Goal: Task Accomplishment & Management: Use online tool/utility

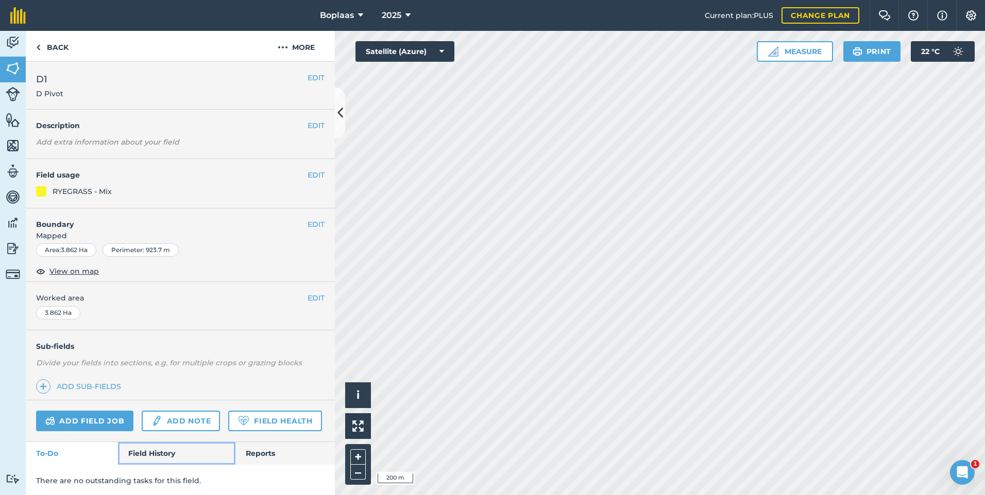
click at [156, 465] on link "Field History" at bounding box center [176, 453] width 117 height 23
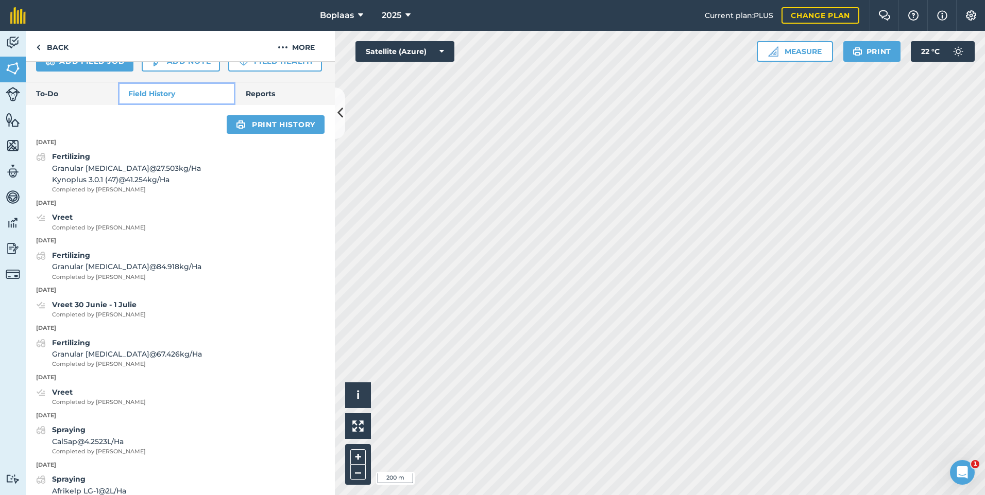
scroll to position [361, 0]
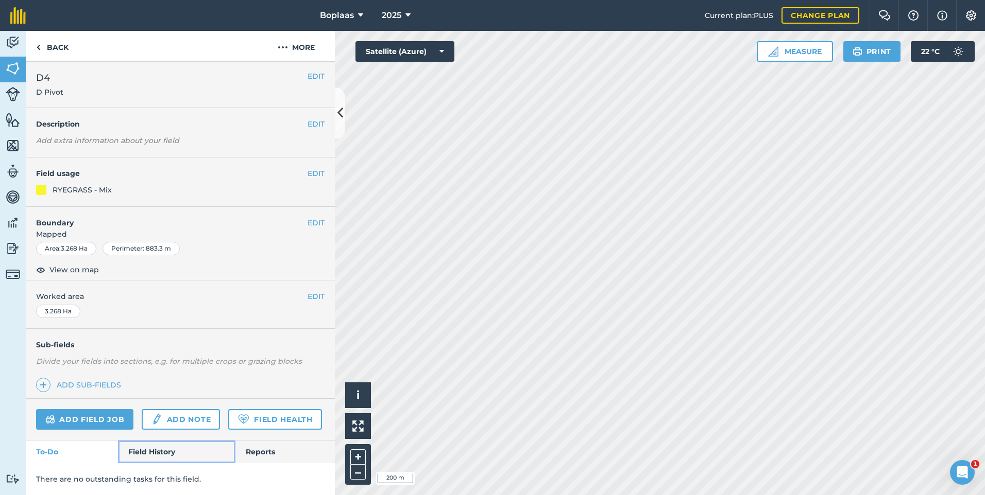
click at [159, 453] on link "Field History" at bounding box center [176, 452] width 117 height 23
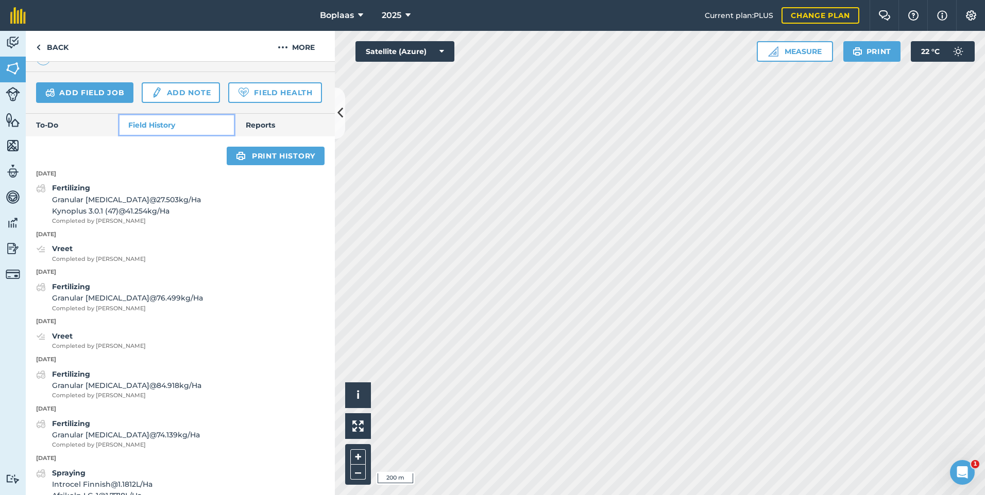
scroll to position [391, 0]
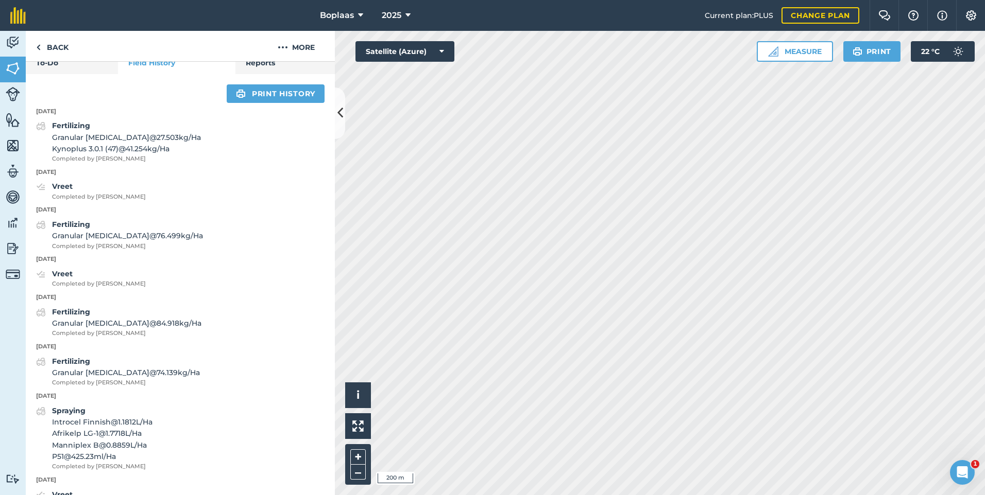
scroll to position [30, 0]
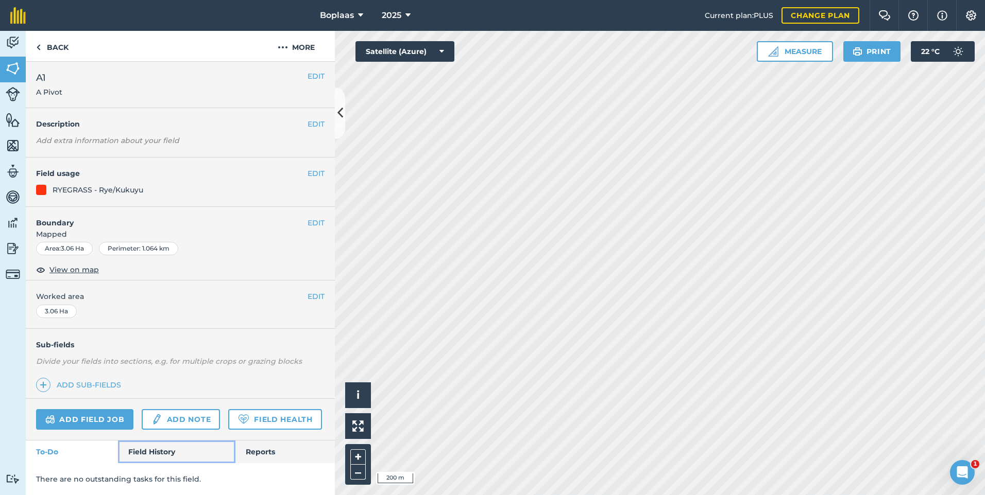
click at [149, 450] on link "Field History" at bounding box center [176, 452] width 117 height 23
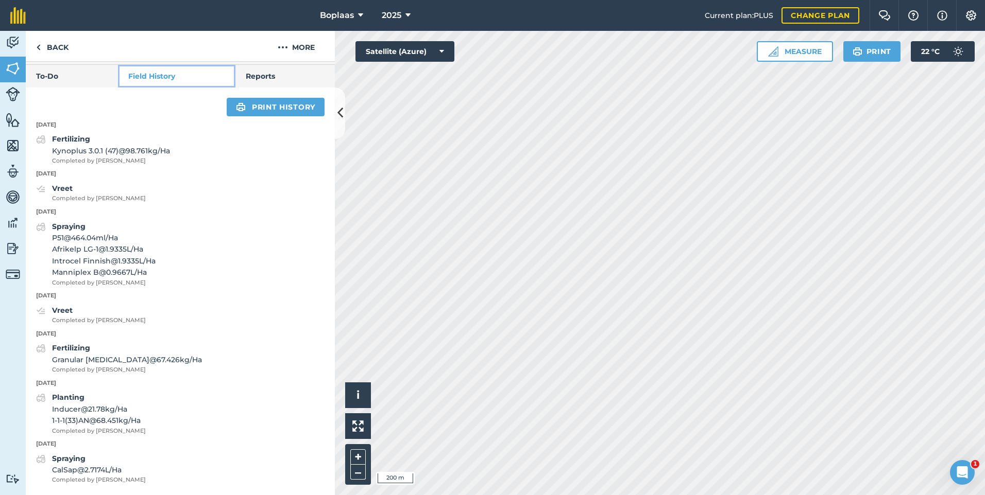
scroll to position [406, 0]
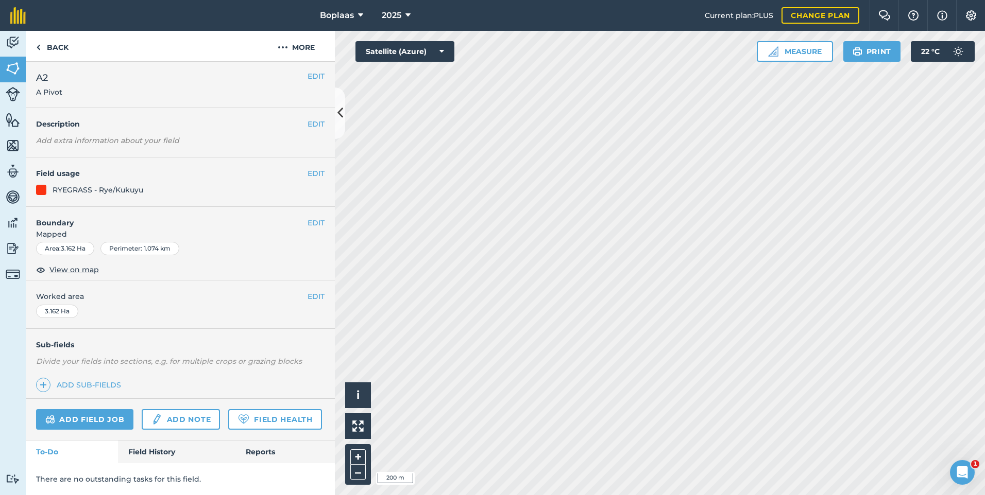
scroll to position [30, 0]
click at [165, 444] on link "Field History" at bounding box center [176, 452] width 117 height 23
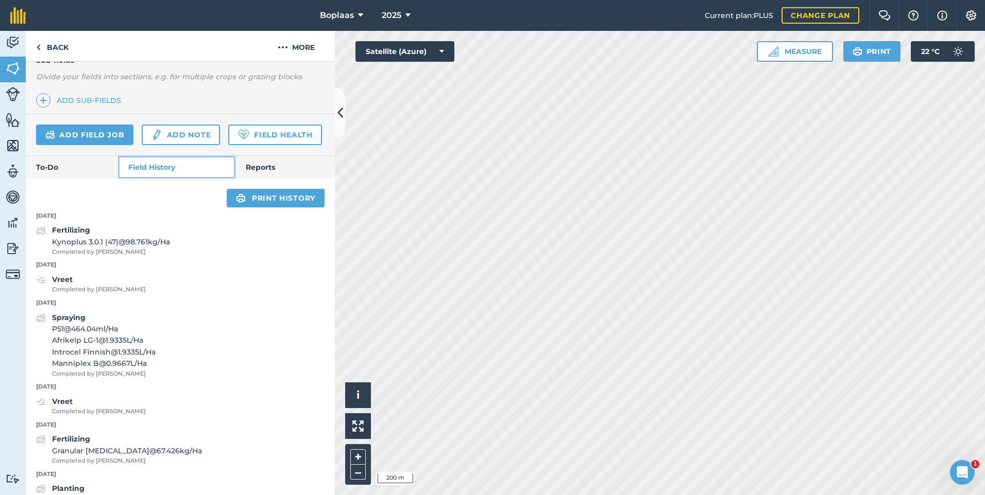
scroll to position [288, 0]
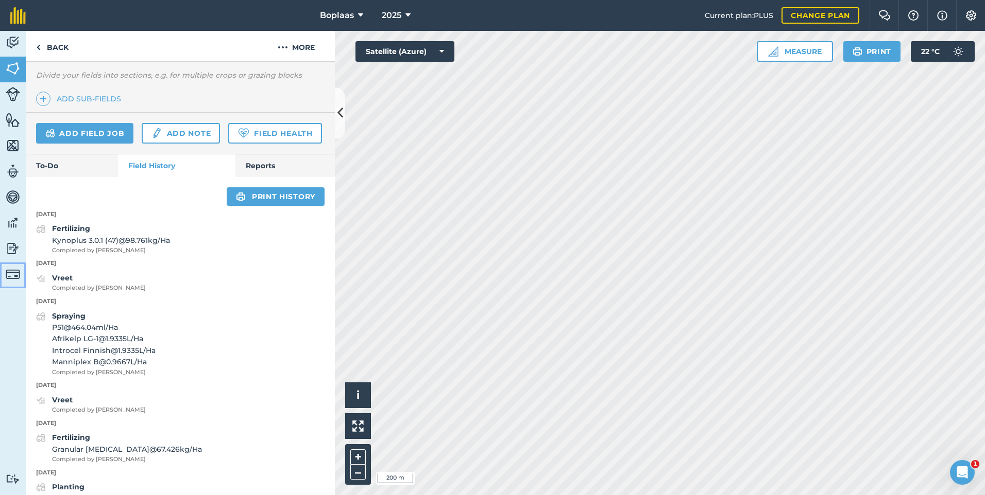
click at [11, 274] on img at bounding box center [13, 274] width 14 height 14
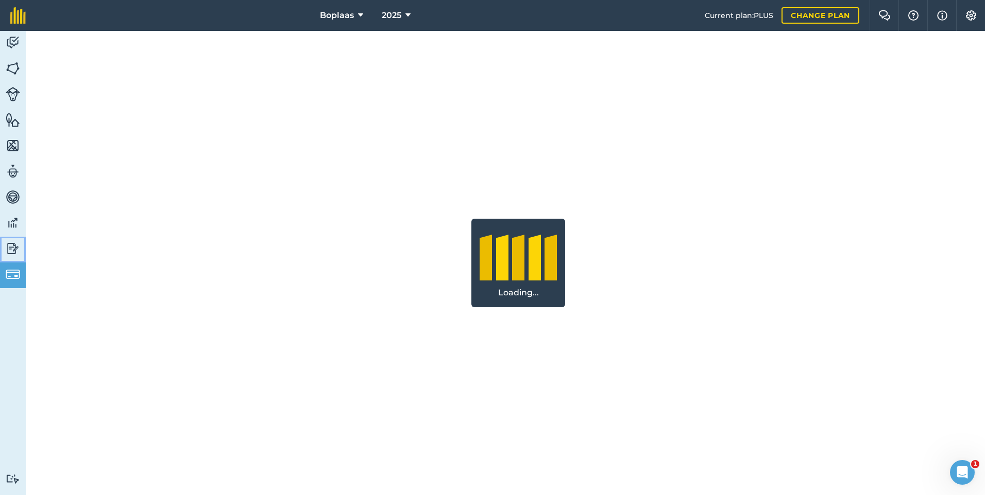
click at [12, 246] on img at bounding box center [13, 248] width 14 height 15
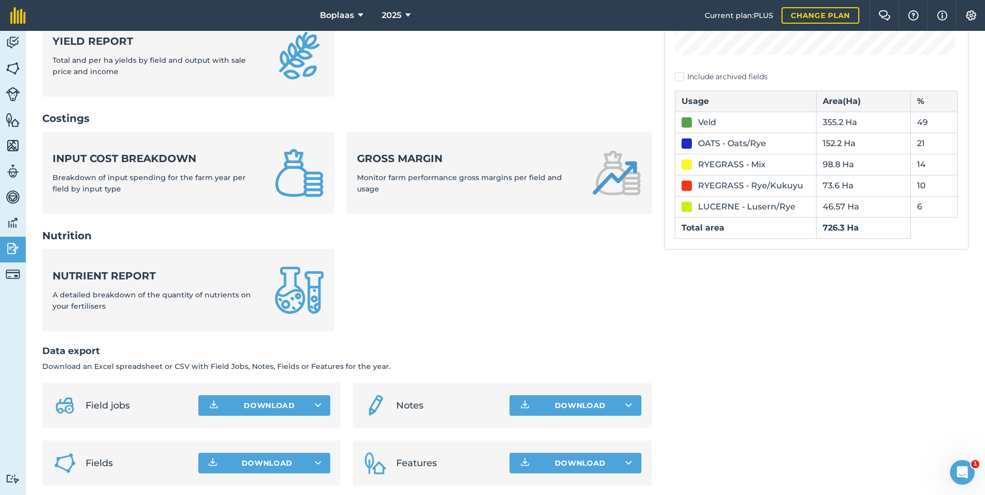
scroll to position [316, 0]
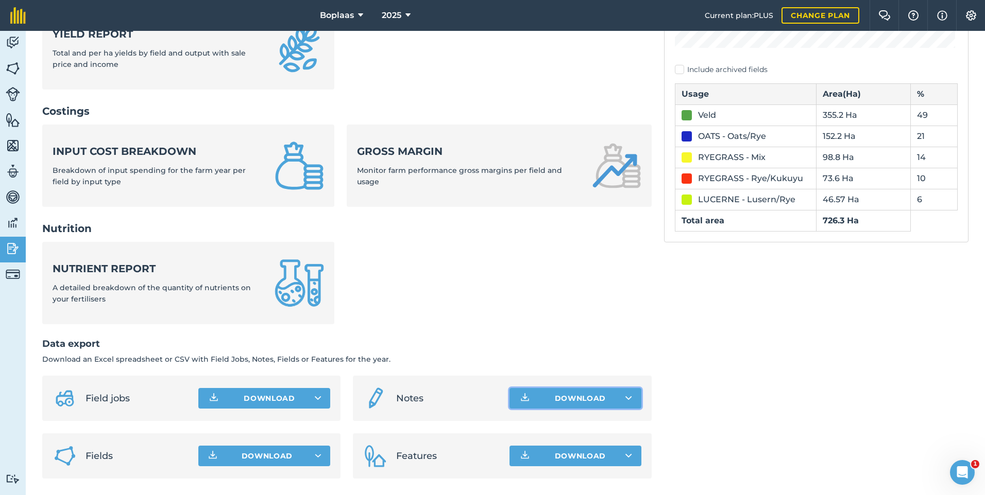
click at [625, 398] on icon at bounding box center [628, 398] width 7 height 10
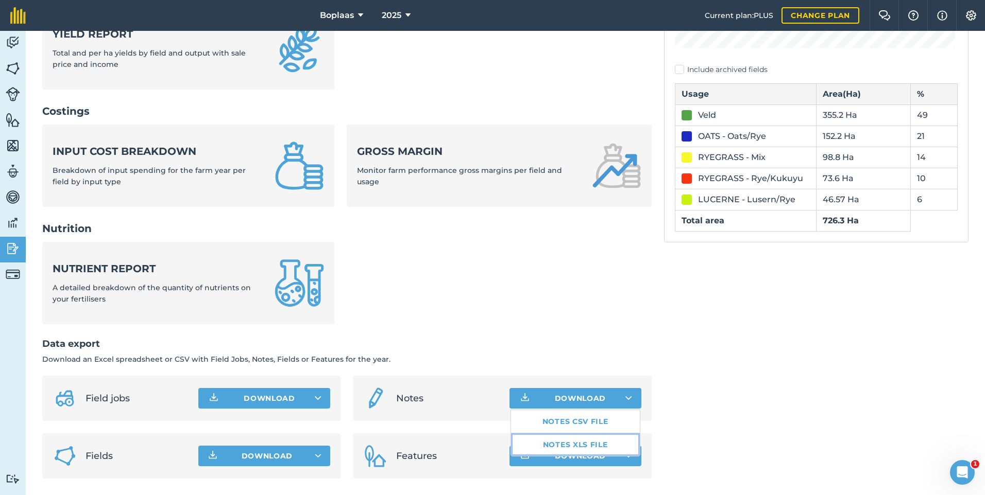
click at [585, 447] on link "Notes XLS file" at bounding box center [575, 445] width 129 height 23
click at [726, 353] on div "Usage report 2025 Include archived fields Usage Area ( Ha ) % Veld 355.2 Ha 49 …" at bounding box center [816, 130] width 304 height 698
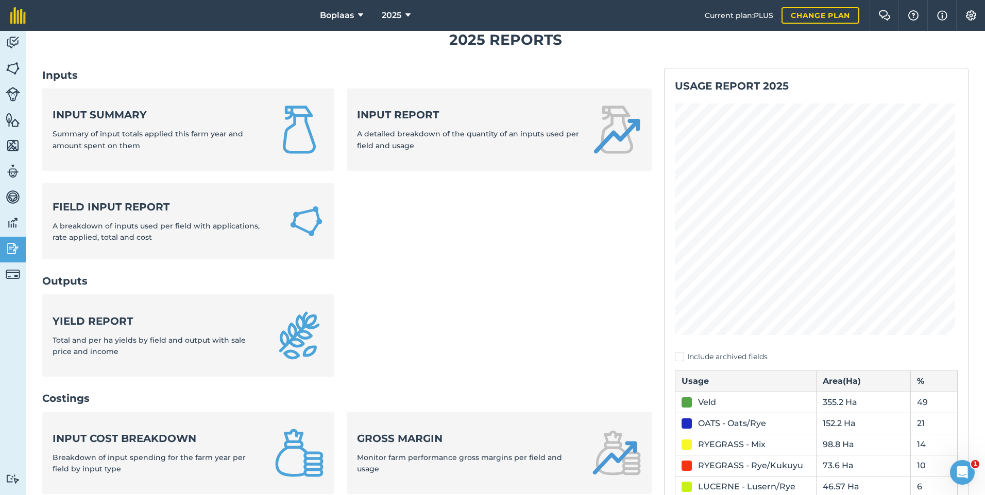
scroll to position [0, 0]
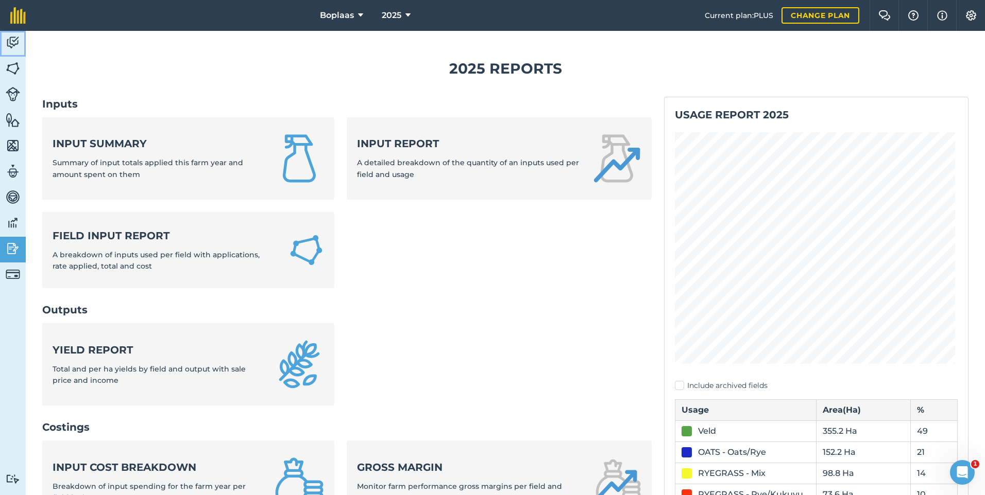
click at [12, 43] on img at bounding box center [13, 42] width 14 height 15
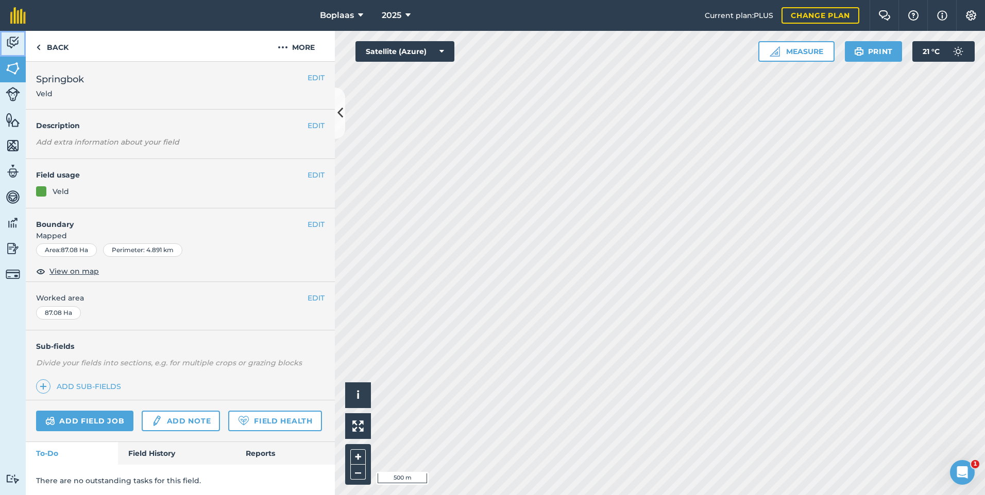
drag, startPoint x: 10, startPoint y: 38, endPoint x: 13, endPoint y: 46, distance: 8.8
click at [10, 38] on img at bounding box center [13, 42] width 14 height 15
